Goal: Subscribe to service/newsletter

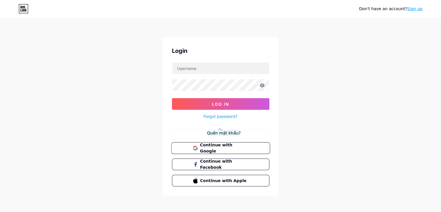
click at [225, 149] on span "Continue with Google" at bounding box center [224, 148] width 48 height 12
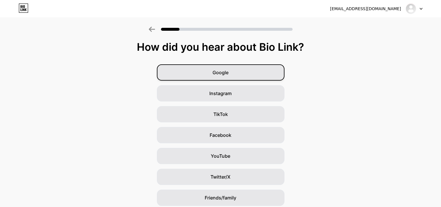
click at [246, 73] on div "Google" at bounding box center [221, 72] width 128 height 16
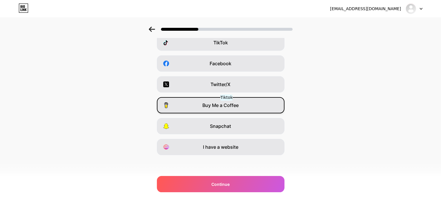
scroll to position [72, 0]
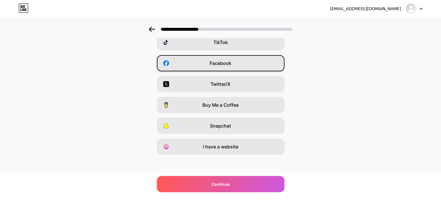
click at [251, 64] on div "Facebook" at bounding box center [221, 63] width 128 height 16
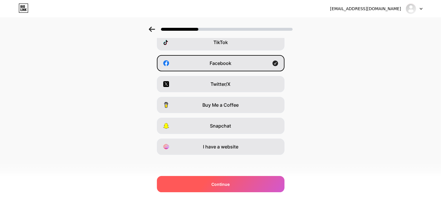
click at [233, 184] on div "Continue" at bounding box center [221, 184] width 128 height 16
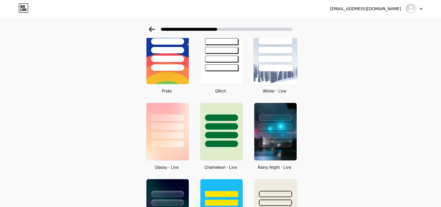
scroll to position [145, 0]
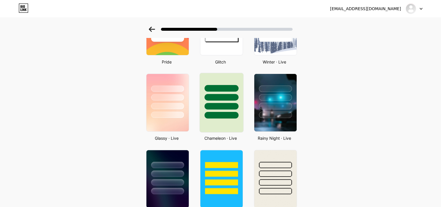
click at [228, 104] on div at bounding box center [221, 106] width 34 height 7
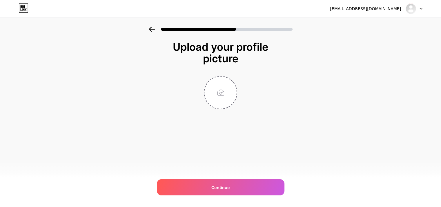
scroll to position [0, 0]
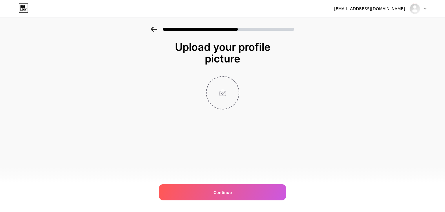
click at [217, 98] on input "file" at bounding box center [223, 93] width 32 height 32
type input "C:\fakepath\tải xuống.jfif"
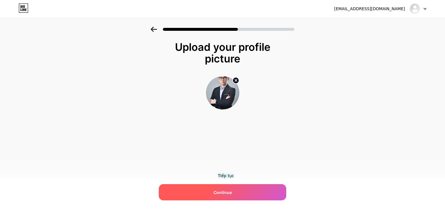
click at [228, 191] on span "Continue" at bounding box center [223, 192] width 18 height 6
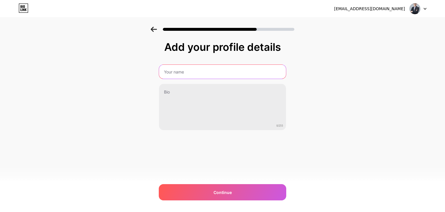
drag, startPoint x: 209, startPoint y: 77, endPoint x: 210, endPoint y: 80, distance: 3.7
click at [210, 80] on div "0/255" at bounding box center [223, 97] width 128 height 66
type input "congcg"
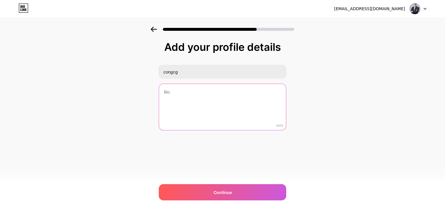
click at [188, 101] on textarea at bounding box center [222, 107] width 127 height 47
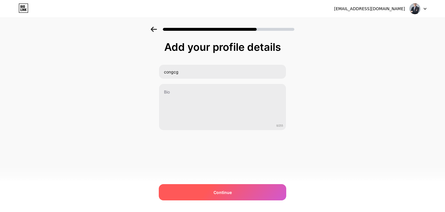
click at [245, 192] on div "Continue" at bounding box center [223, 192] width 128 height 16
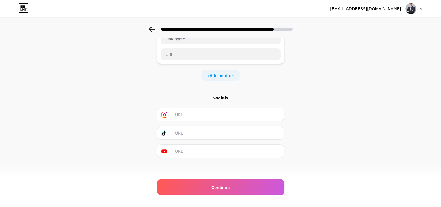
scroll to position [46, 0]
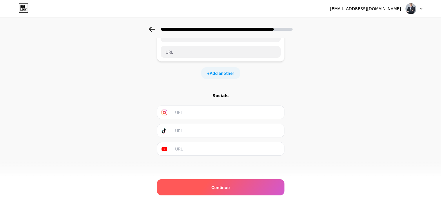
click at [218, 188] on span "Continue" at bounding box center [220, 187] width 18 height 6
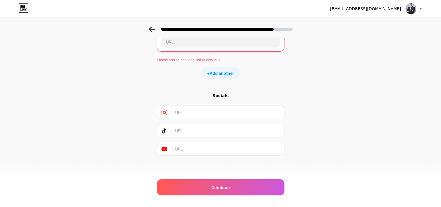
scroll to position [0, 0]
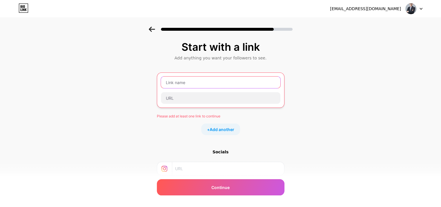
click at [195, 84] on input "text" at bounding box center [220, 83] width 119 height 12
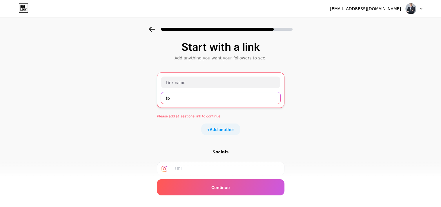
click at [219, 100] on input "fb" at bounding box center [220, 98] width 119 height 12
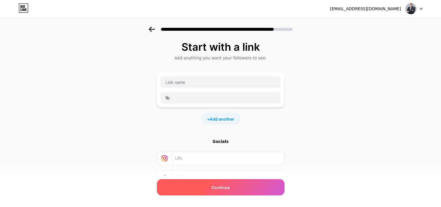
click at [241, 184] on div "Continue" at bounding box center [221, 187] width 128 height 16
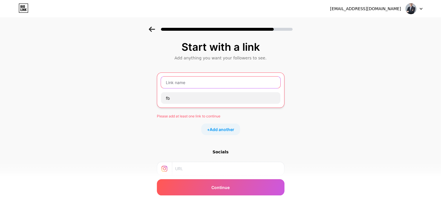
click at [225, 80] on input "text" at bounding box center [220, 83] width 119 height 12
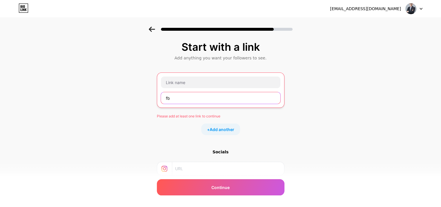
click at [211, 99] on input "fb" at bounding box center [220, 98] width 119 height 12
type input "f"
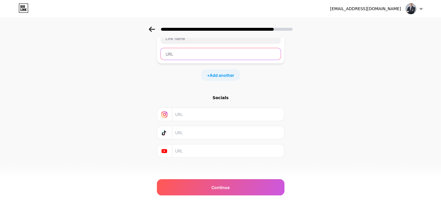
scroll to position [46, 0]
click at [202, 56] on input "text" at bounding box center [221, 52] width 120 height 12
paste input "https://www.tiktok.com/@otxtan69"
type input "https://www.tiktok.com/@otxtan69"
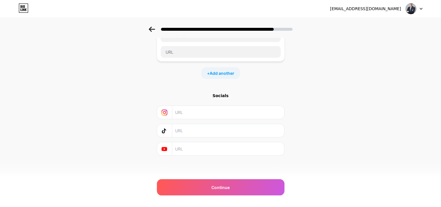
click at [217, 131] on input "text" at bounding box center [227, 130] width 105 height 13
paste input "https://www.tiktok.com/@otxtan69"
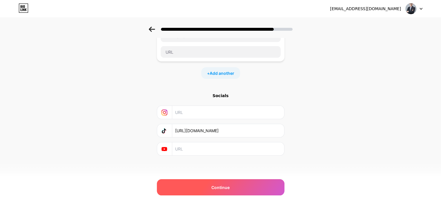
type input "https://www.tiktok.com/@otxtan69"
click at [210, 186] on div "Continue" at bounding box center [221, 187] width 128 height 16
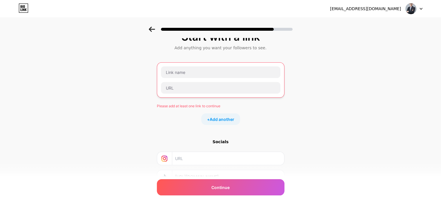
scroll to position [0, 0]
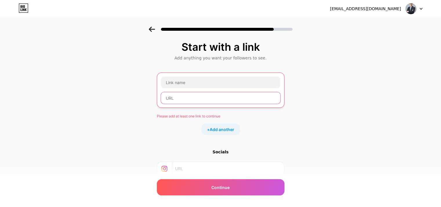
click at [189, 100] on input "text" at bounding box center [220, 98] width 119 height 12
paste input "https://www.tiktok.com/@otxtan69"
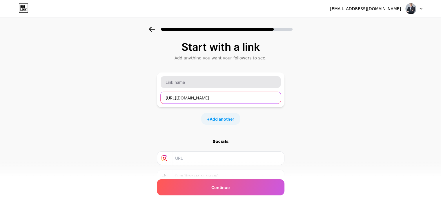
type input "https://www.tiktok.com/@otxtan69"
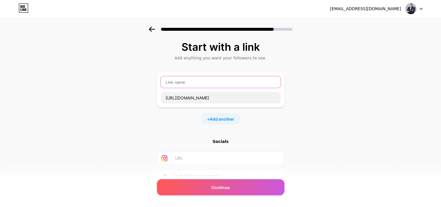
click at [215, 80] on input "text" at bounding box center [221, 82] width 120 height 12
click at [214, 81] on input "tiktok" at bounding box center [221, 82] width 120 height 12
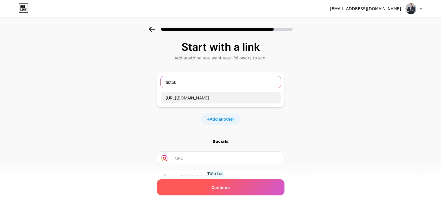
type input "tiktok"
click at [217, 189] on span "Continue" at bounding box center [220, 187] width 18 height 6
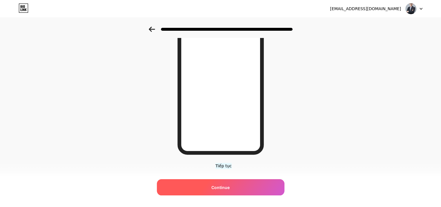
scroll to position [84, 0]
click at [228, 186] on span "Continue" at bounding box center [220, 187] width 18 height 6
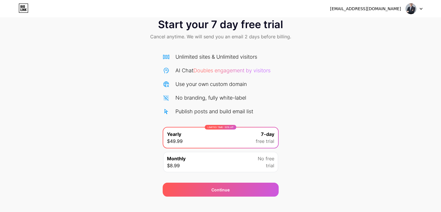
scroll to position [21, 0]
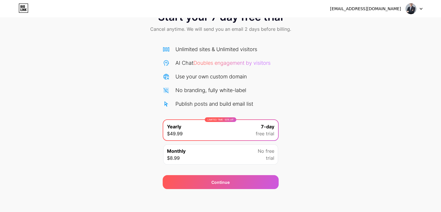
click at [243, 157] on div "Monthly $8.99 No free trial" at bounding box center [220, 154] width 115 height 20
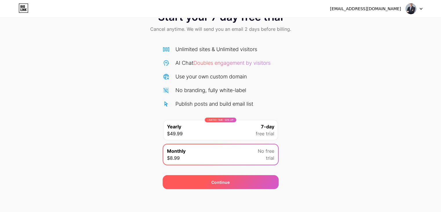
click at [230, 181] on div "Continue" at bounding box center [221, 182] width 116 height 14
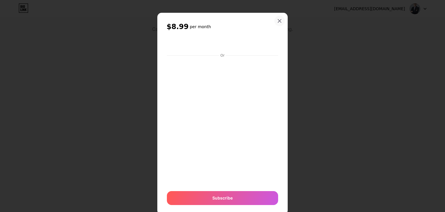
click at [278, 19] on icon at bounding box center [280, 21] width 5 height 5
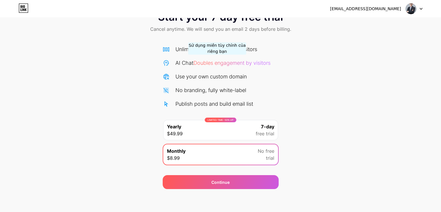
click at [218, 64] on span "Doubles engagement by visitors" at bounding box center [231, 63] width 77 height 6
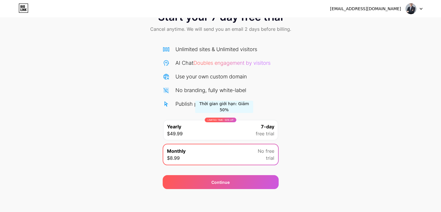
click at [224, 119] on div "LIMITED TIME : 50% off" at bounding box center [221, 119] width 32 height 5
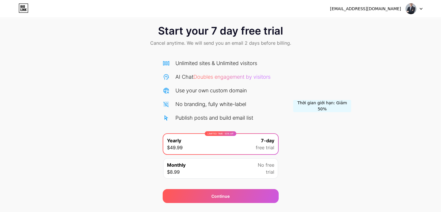
scroll to position [0, 0]
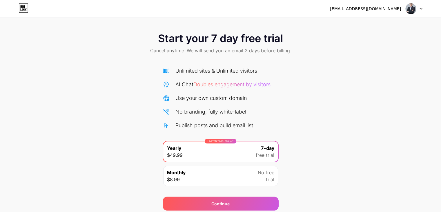
click at [385, 9] on div "congcg6@gmail.com" at bounding box center [365, 9] width 71 height 6
click at [419, 10] on div at bounding box center [414, 8] width 17 height 10
click at [198, 18] on div "Start your 7 day free trial Cancel anytime. We will send you an email 2 days be…" at bounding box center [220, 105] width 441 height 210
click at [25, 7] on icon at bounding box center [23, 6] width 1 height 3
